Goal: Information Seeking & Learning: Learn about a topic

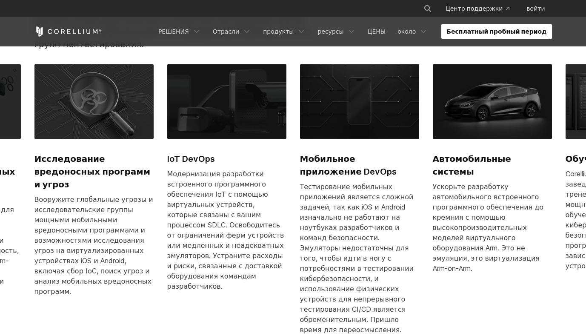
scroll to position [464, 0]
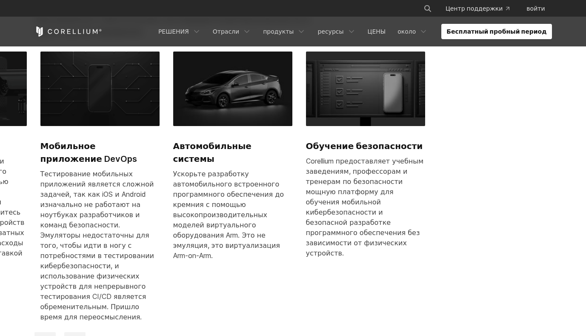
drag, startPoint x: 424, startPoint y: 171, endPoint x: 164, endPoint y: 170, distance: 259.7
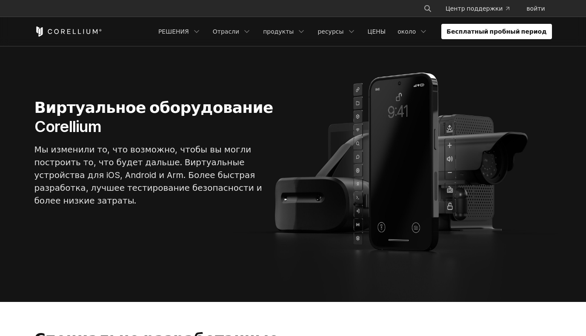
scroll to position [0, 0]
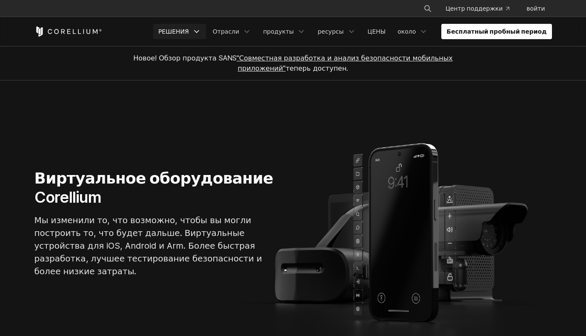
click at [201, 30] on icon "Меню навигации" at bounding box center [196, 31] width 9 height 9
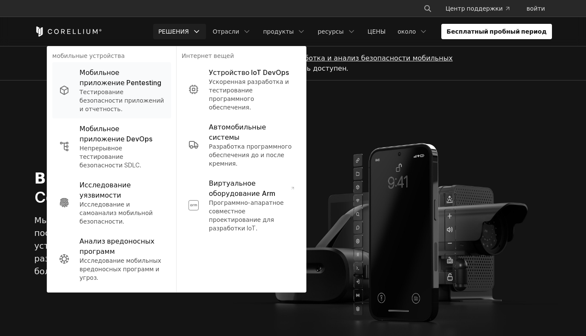
click at [137, 73] on p "Мобильное приложение Pentesting" at bounding box center [122, 77] width 85 height 20
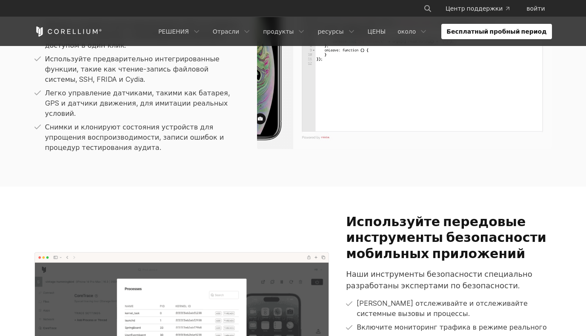
scroll to position [507, 0]
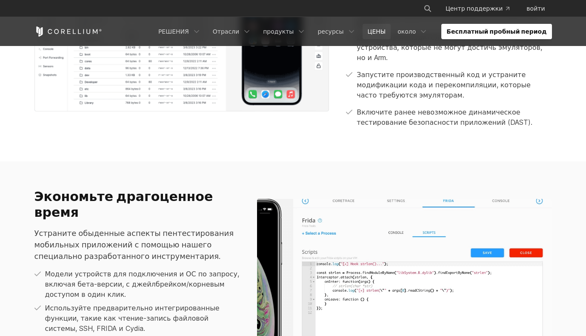
click at [391, 33] on link "ЦЕНЫ" at bounding box center [377, 31] width 29 height 15
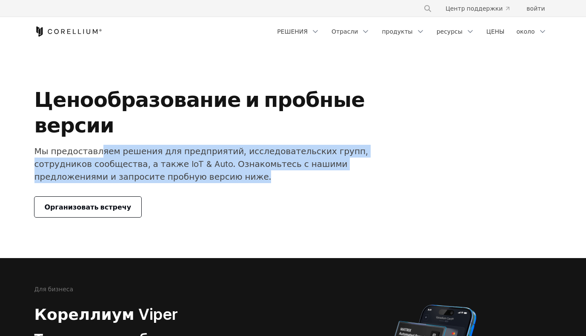
drag, startPoint x: 98, startPoint y: 153, endPoint x: 284, endPoint y: 175, distance: 187.2
click at [284, 175] on p "Мы предоставляем решения для предприятий, исследовательских групп, сотрудников …" at bounding box center [203, 164] width 339 height 38
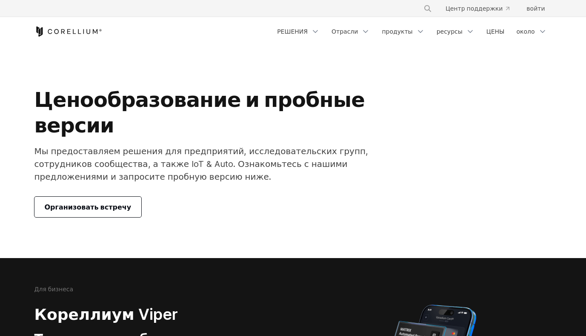
click at [220, 198] on div "Организовать встречу" at bounding box center [203, 207] width 339 height 20
click at [112, 206] on span "Организовать встречу" at bounding box center [88, 207] width 87 height 10
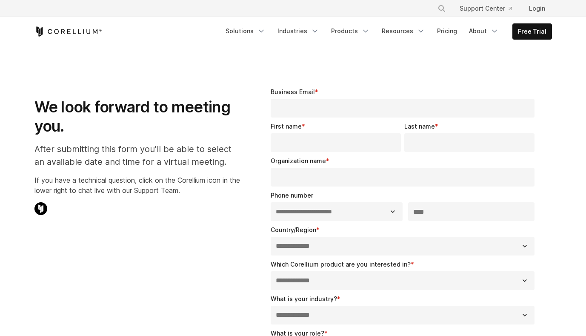
select select "**"
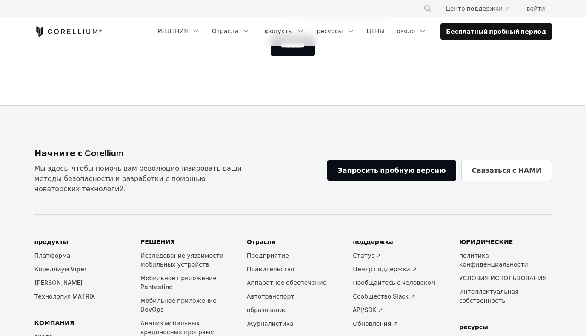
scroll to position [509, 0]
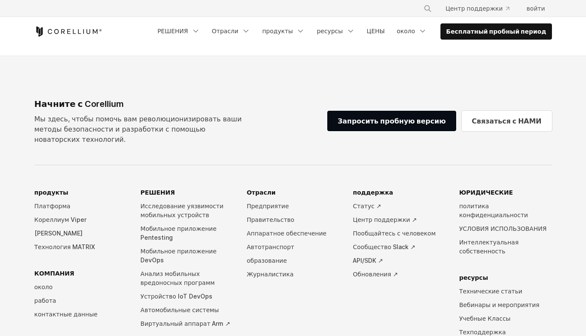
click at [309, 107] on div "Начните с Corellium Мы здесь, чтобы помочь вам революционизировать ваши методы …" at bounding box center [293, 120] width 518 height 47
click at [461, 38] on link "Бесплатный пробный период" at bounding box center [496, 31] width 110 height 15
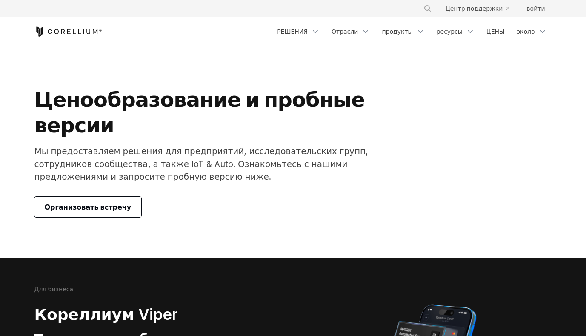
scroll to position [0, 0]
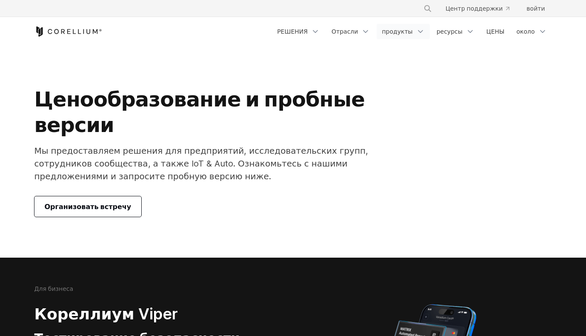
click at [405, 35] on link "продукты" at bounding box center [403, 31] width 53 height 15
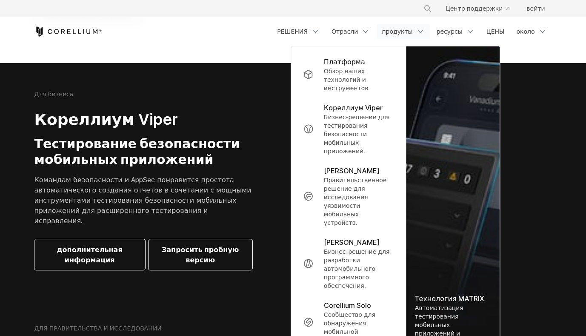
scroll to position [0, 0]
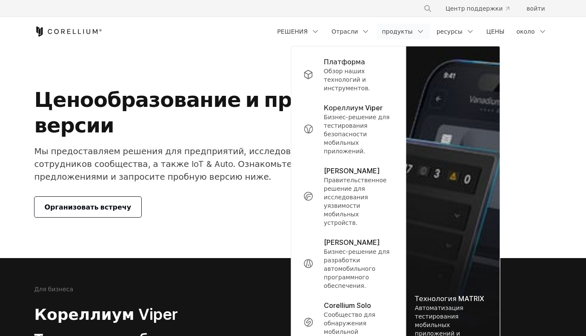
click at [175, 39] on div "Free Trial РЕШЕНИЯ" at bounding box center [293, 31] width 518 height 29
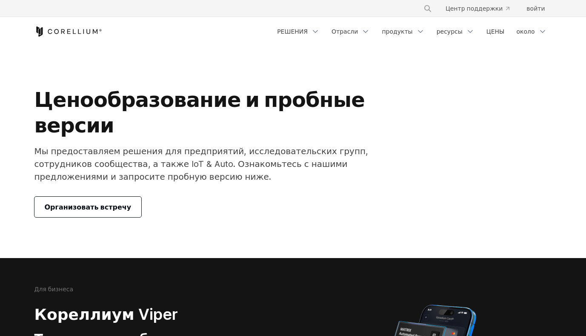
click at [76, 37] on div "Free Trial РЕШЕНИЯ" at bounding box center [293, 31] width 518 height 29
click at [66, 31] on icon "Corellium Home" at bounding box center [68, 31] width 68 height 10
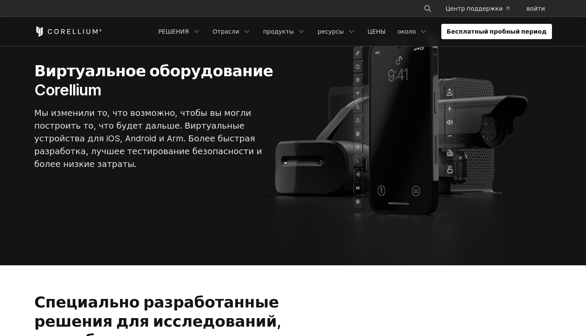
scroll to position [140, 0]
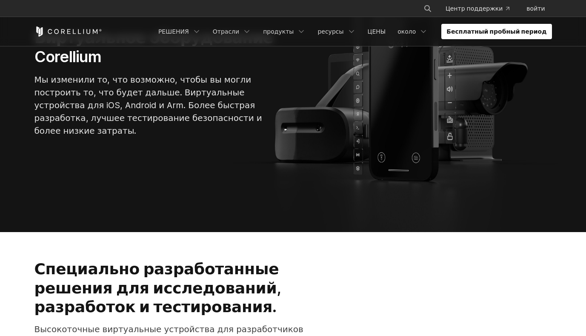
click at [171, 132] on div "Виртуальное оборудование Corellium Мы изменили то, что возможно, чтобы вы могли…" at bounding box center [162, 86] width 272 height 116
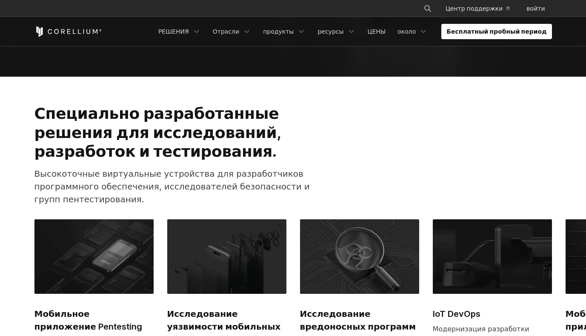
scroll to position [323, 0]
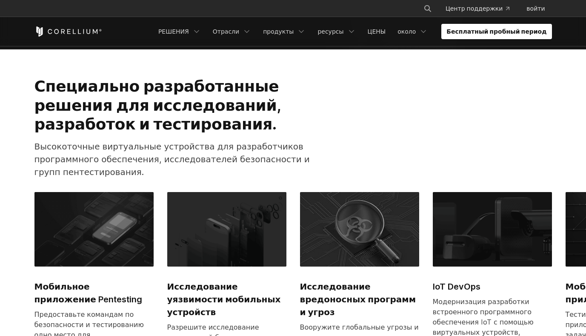
click at [183, 110] on h2 "Специально разработанные решения для исследований, разработок и тестирования." at bounding box center [179, 105] width 290 height 57
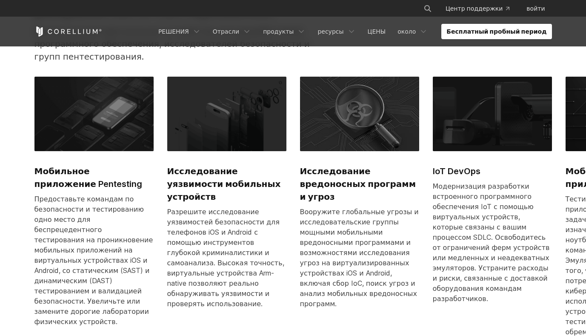
scroll to position [449, 0]
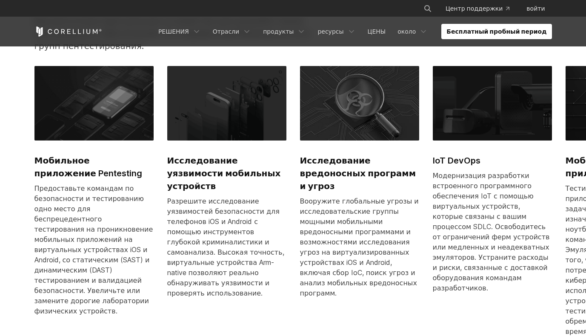
click at [225, 160] on h2 "Исследование уязвимости мобильных устройств" at bounding box center [226, 173] width 119 height 38
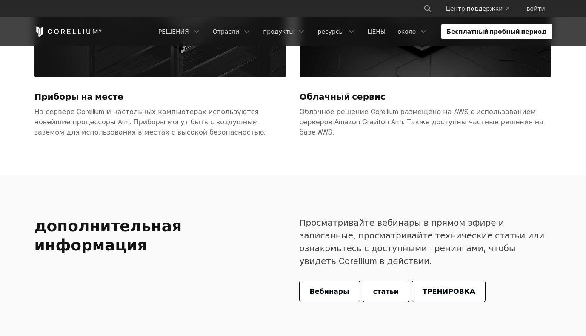
scroll to position [2285, 0]
